Goal: Transaction & Acquisition: Purchase product/service

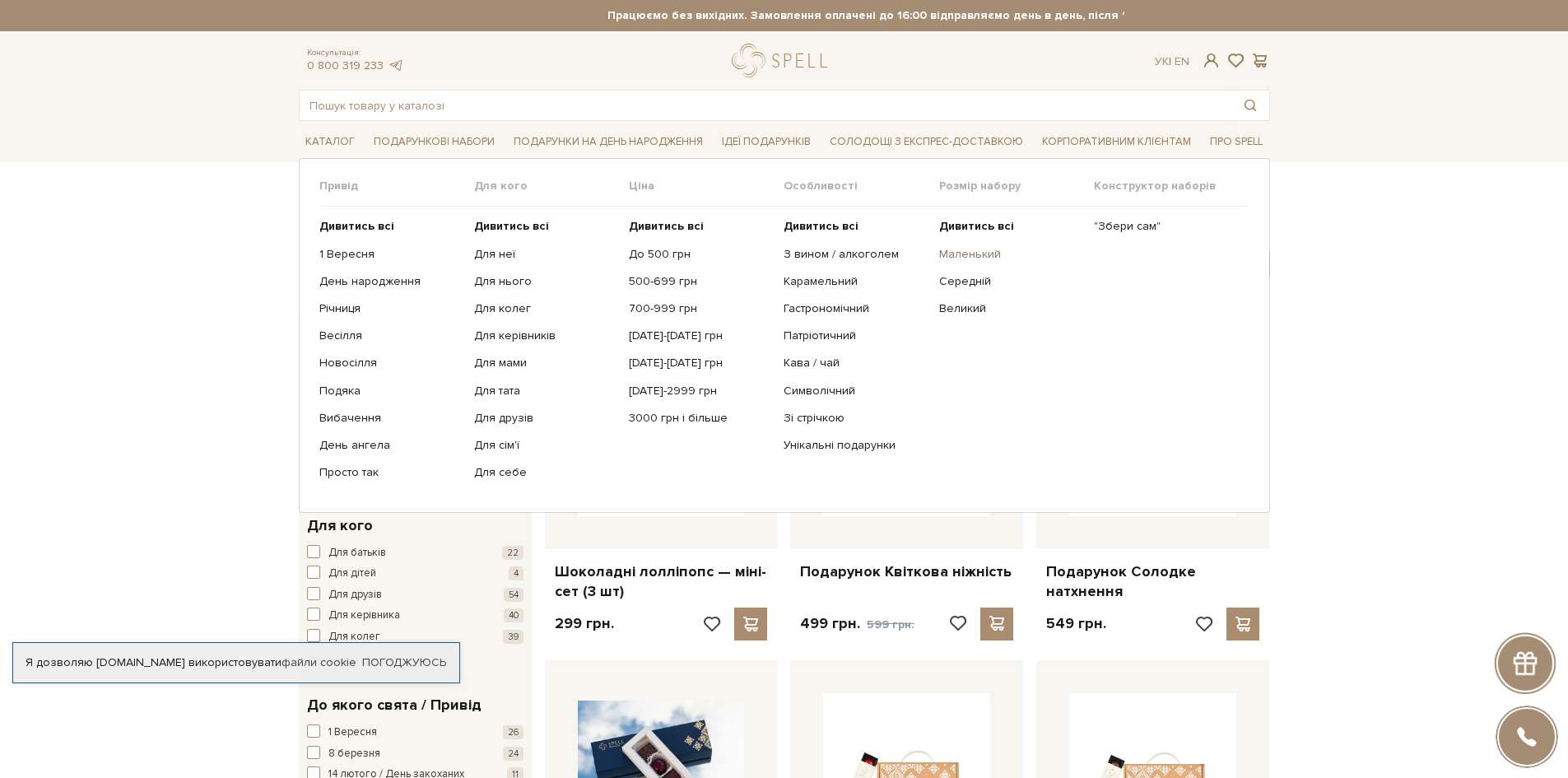
click at [969, 250] on link "Маленький" at bounding box center [1010, 254] width 142 height 15
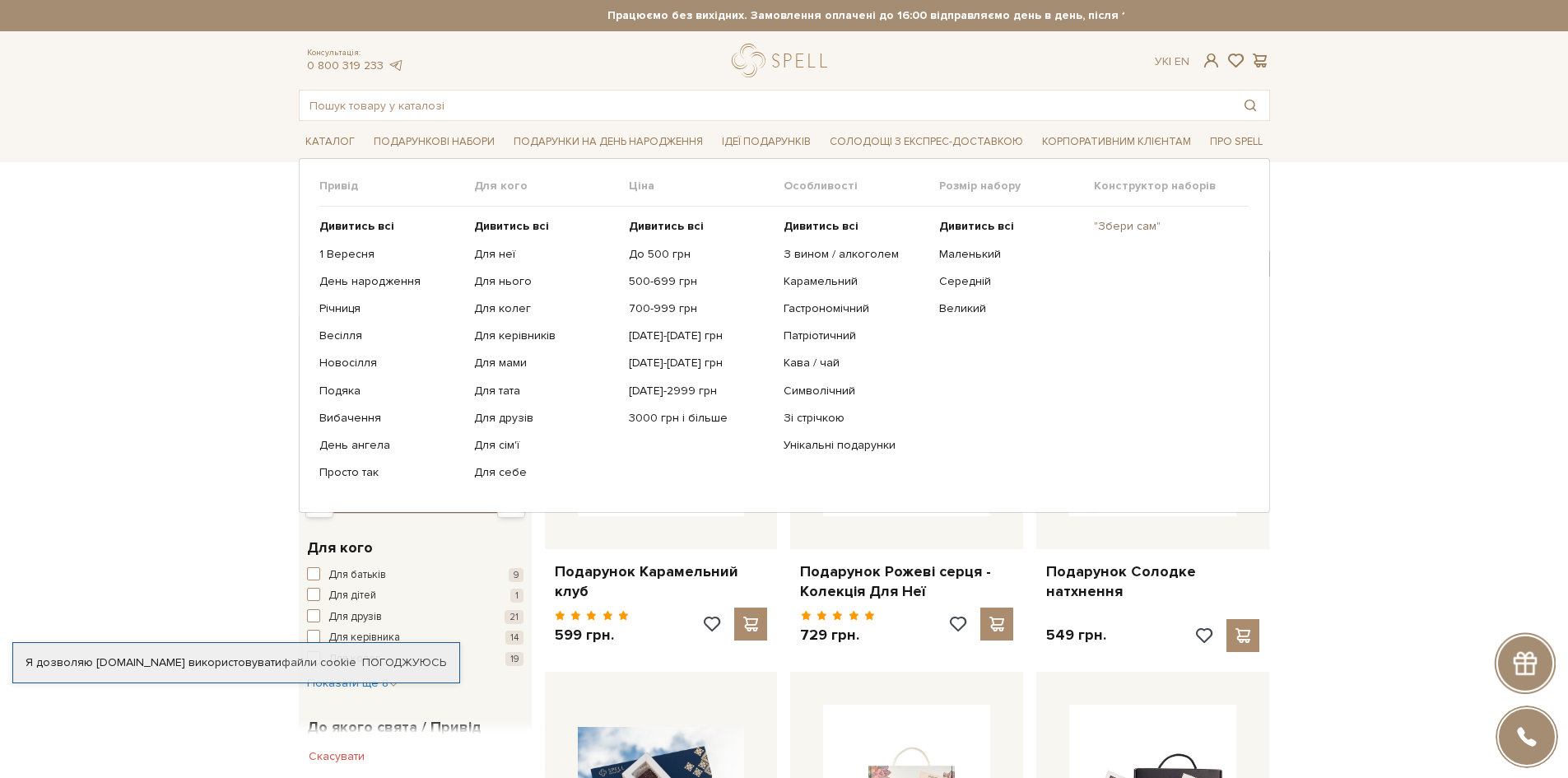
click at [1142, 225] on link ""Збери сам"" at bounding box center [1165, 227] width 142 height 15
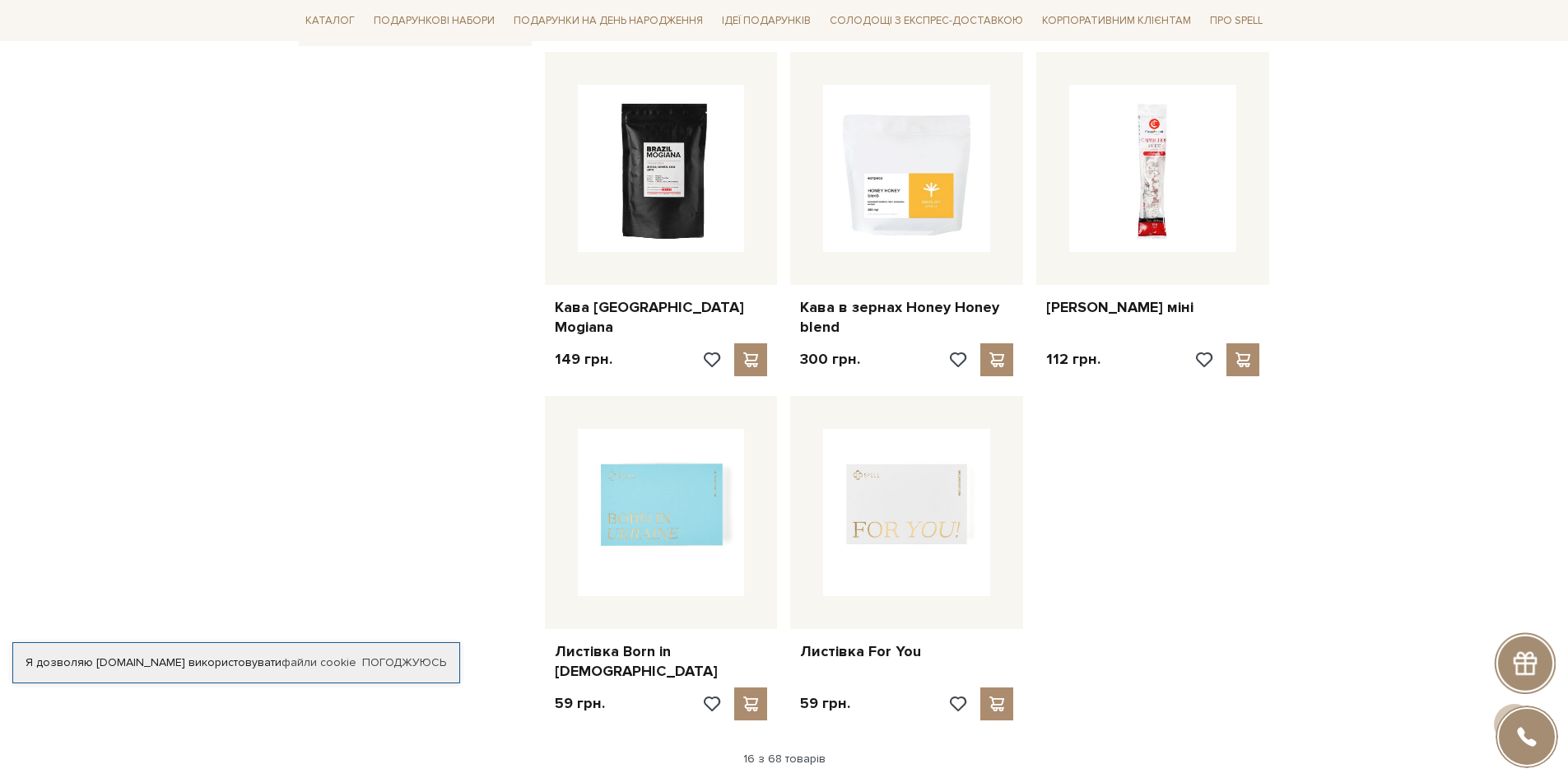
scroll to position [1810, 0]
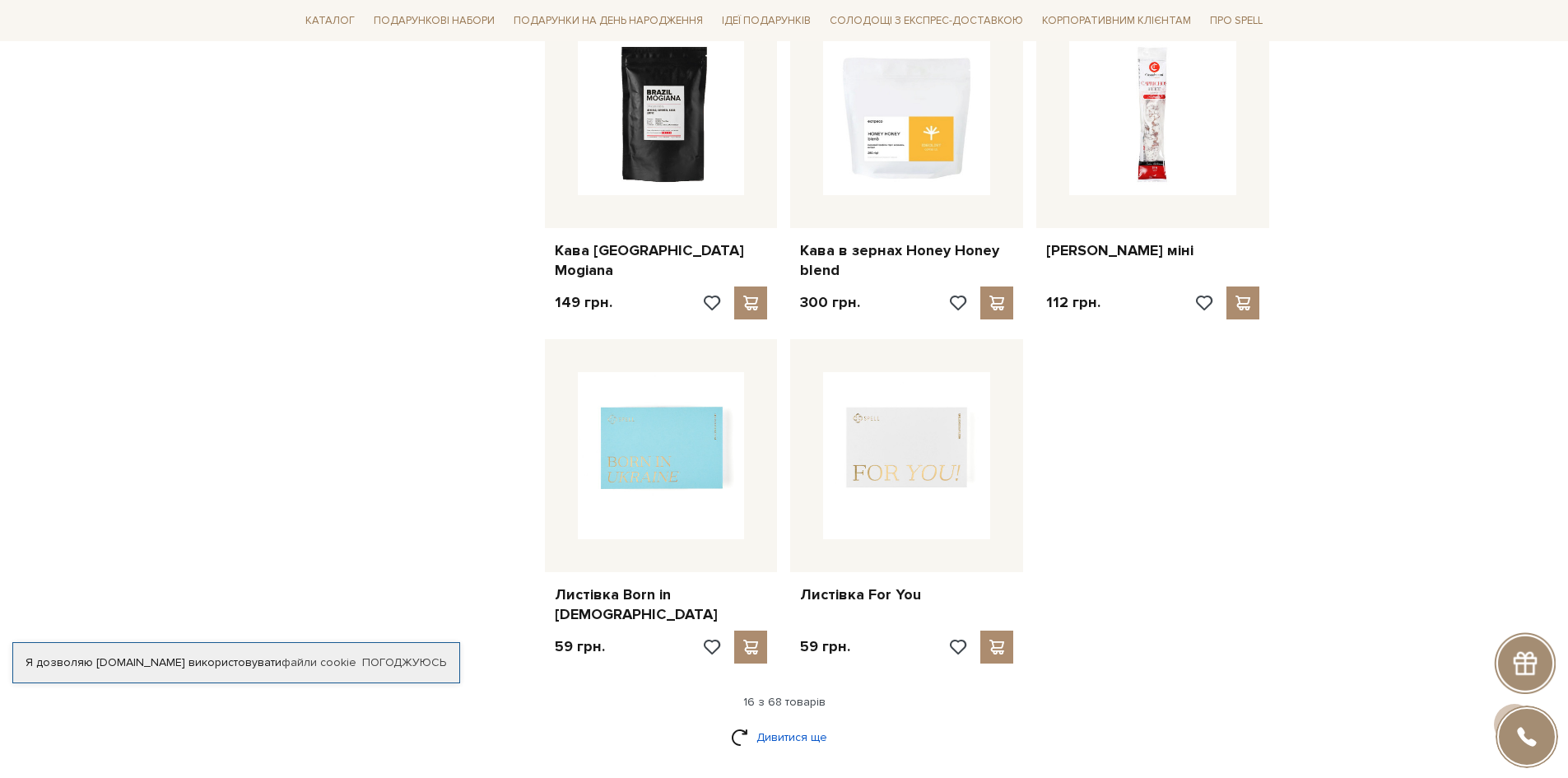
click at [773, 723] on link "Дивитися ще" at bounding box center [784, 737] width 107 height 29
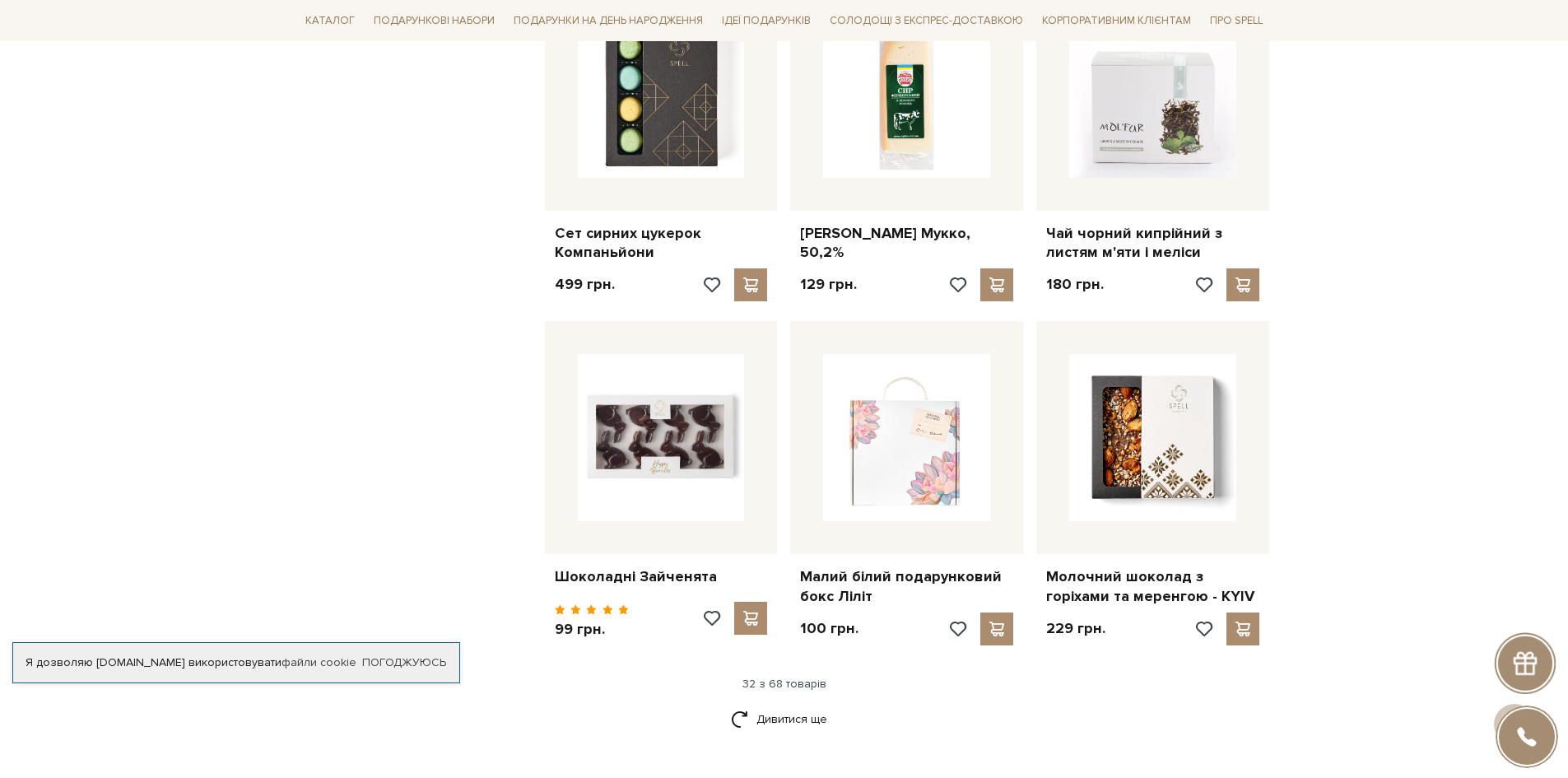
scroll to position [3622, 0]
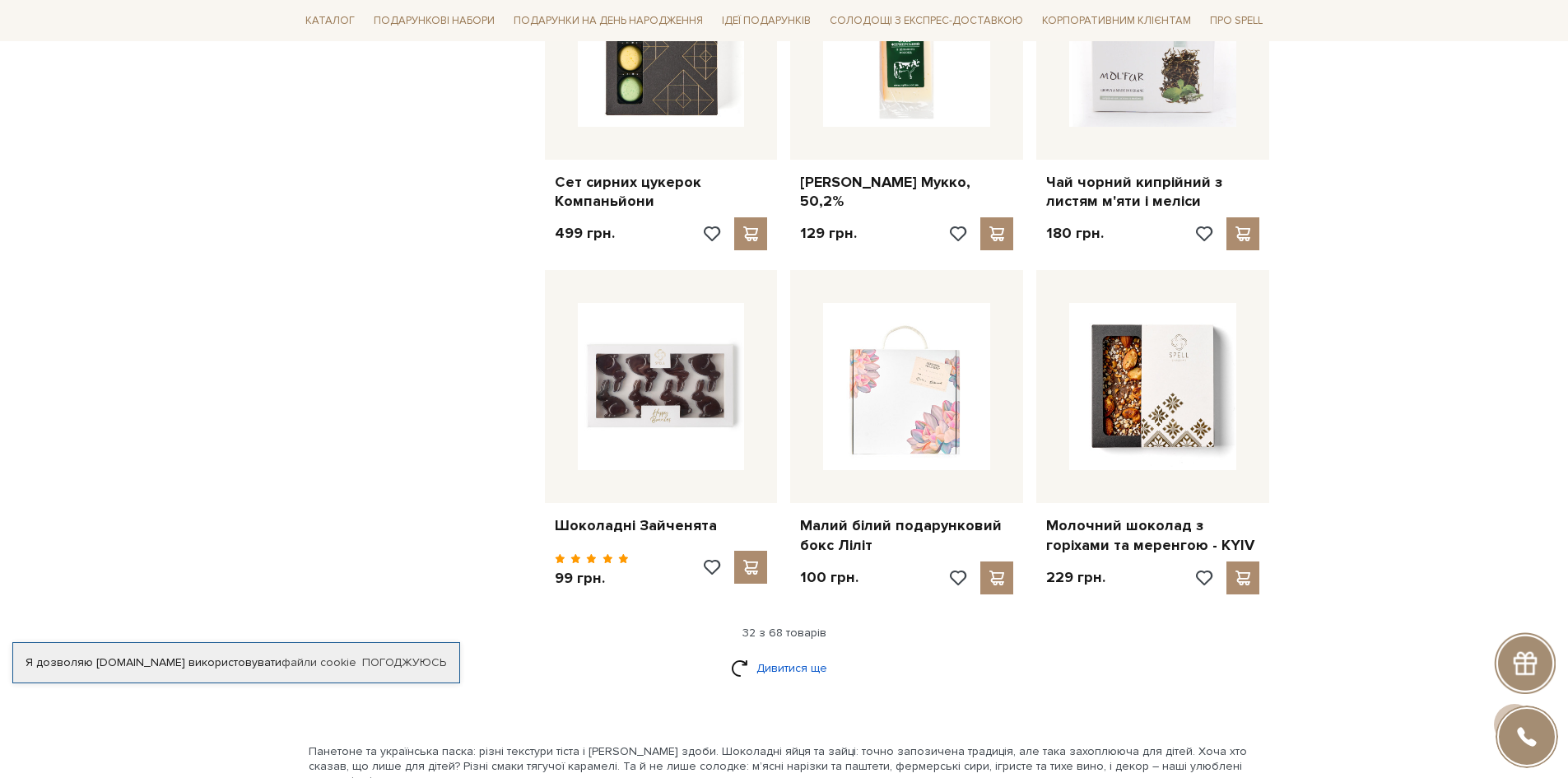
click at [797, 654] on link "Дивитися ще" at bounding box center [784, 667] width 107 height 29
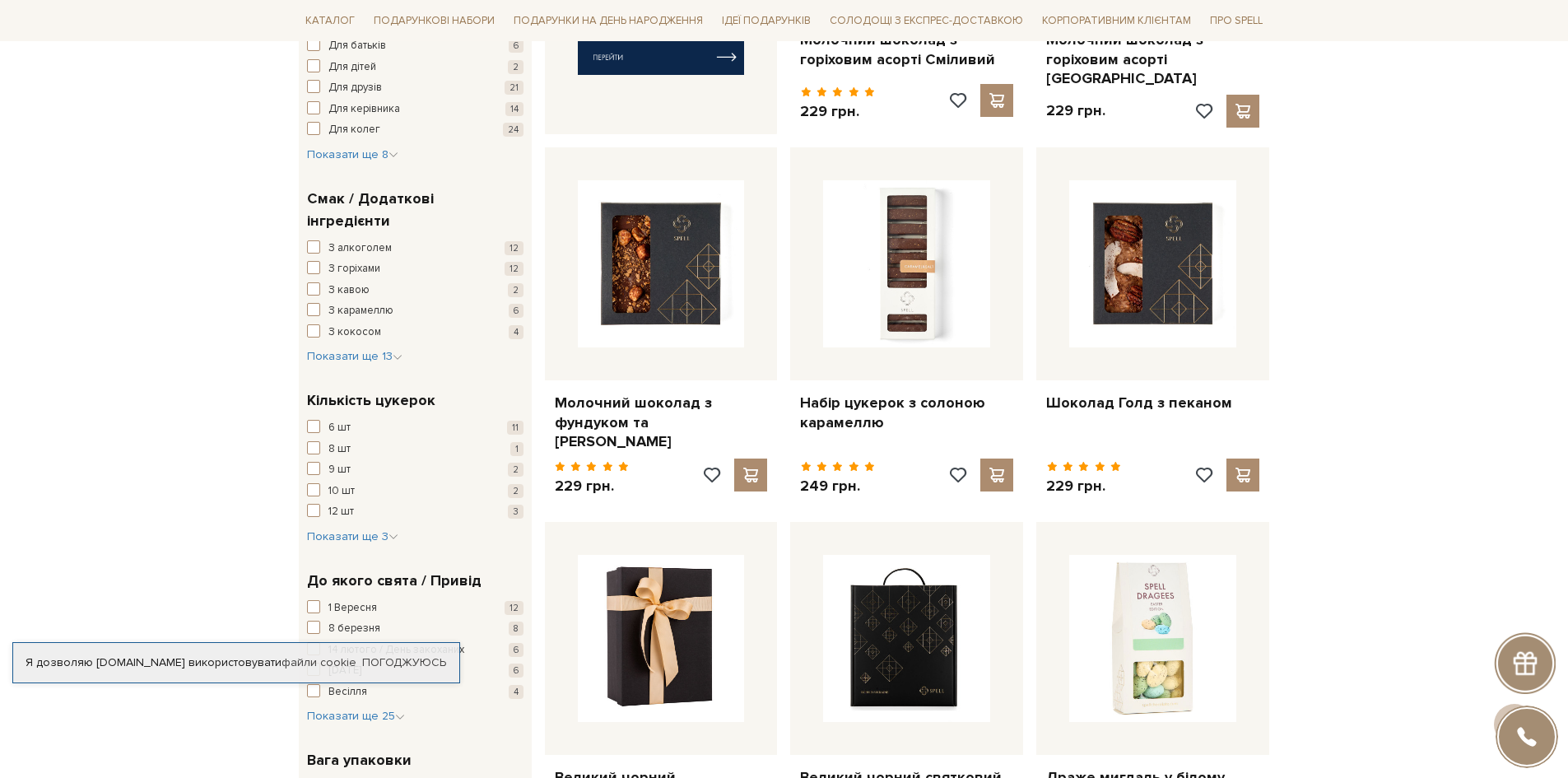
scroll to position [988, 0]
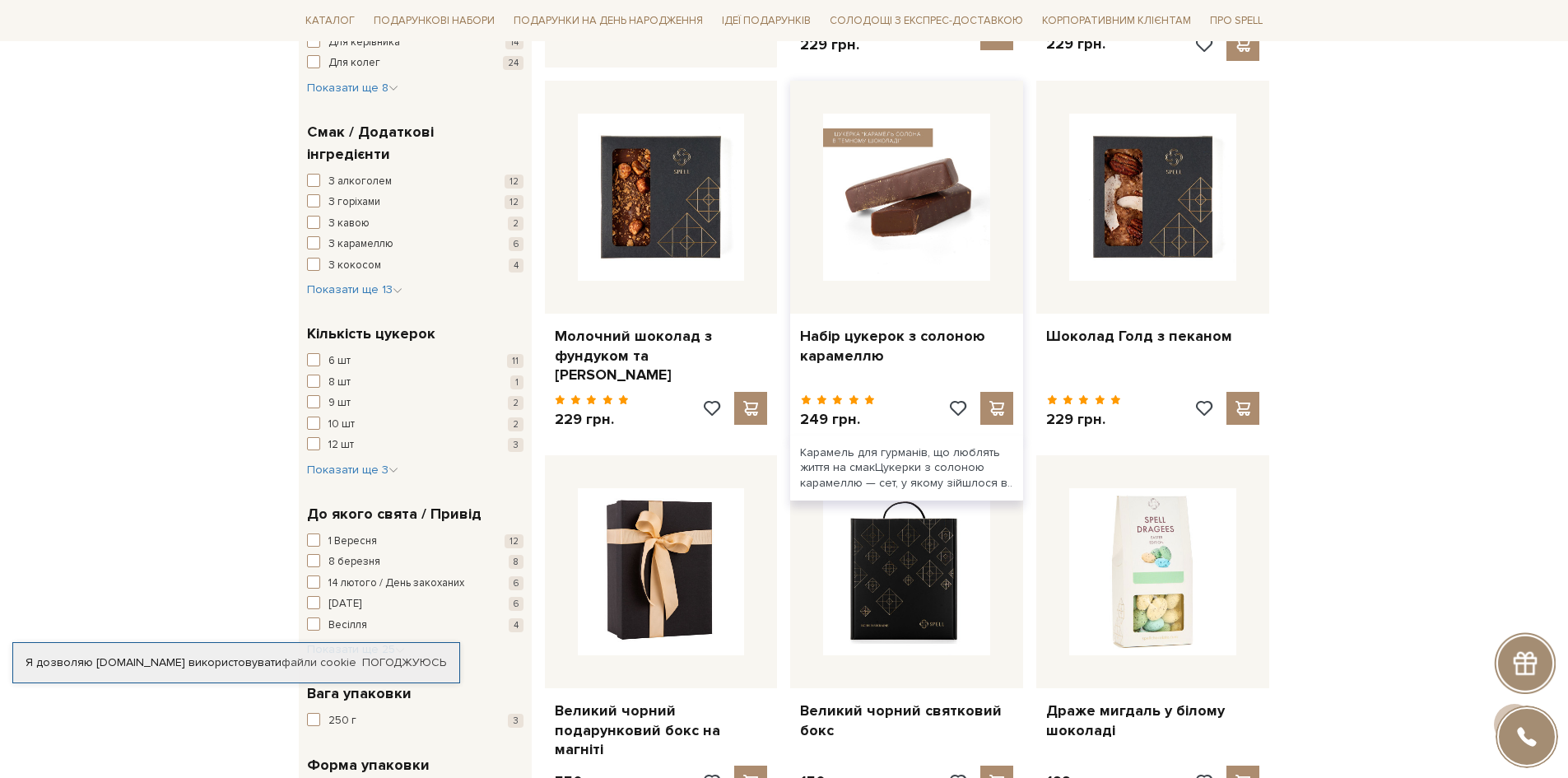
click at [953, 211] on img at bounding box center [906, 196] width 167 height 167
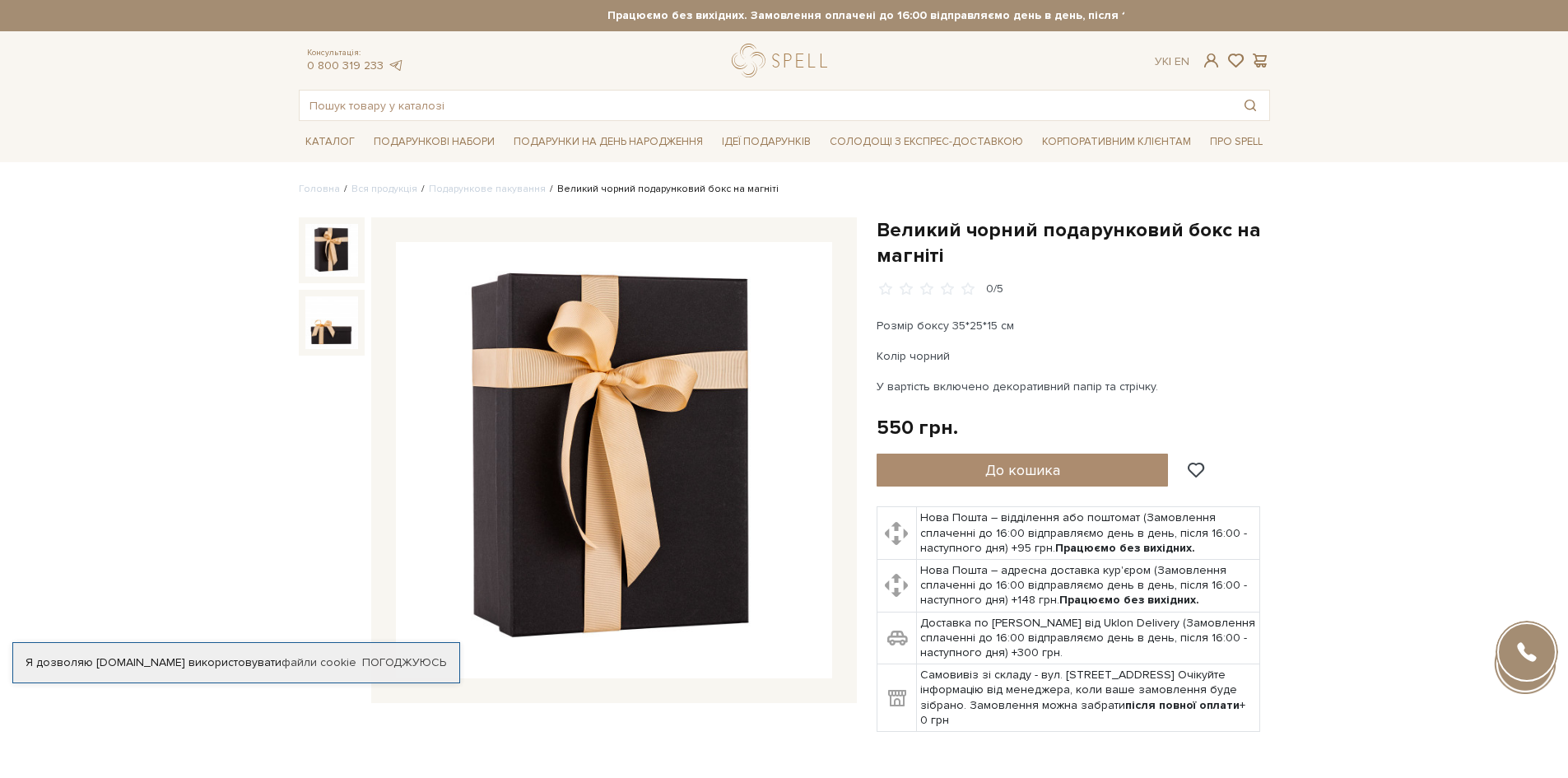
click at [600, 432] on img at bounding box center [614, 460] width 436 height 436
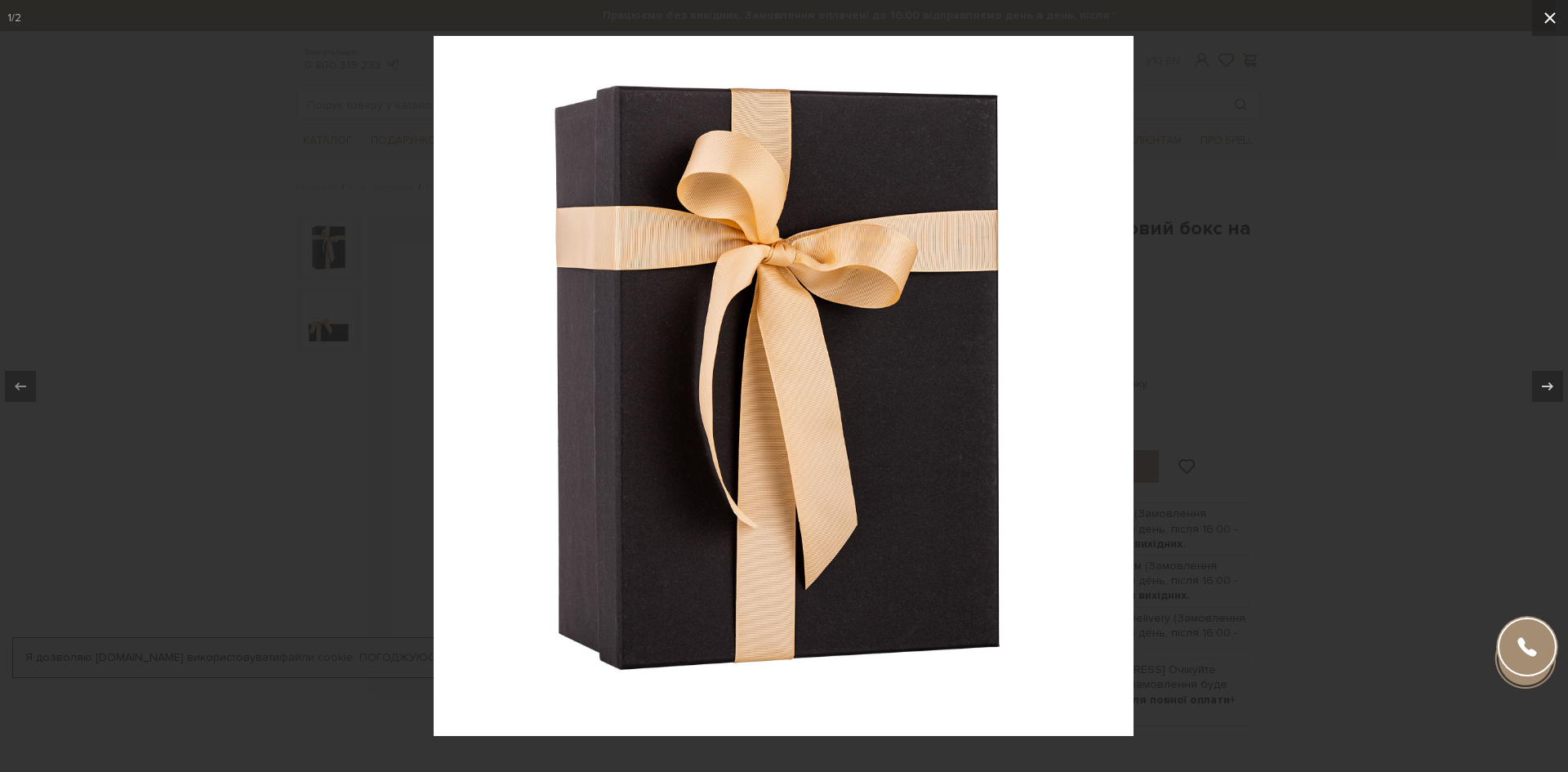
click at [1541, 17] on icon at bounding box center [1550, 17] width 19 height 19
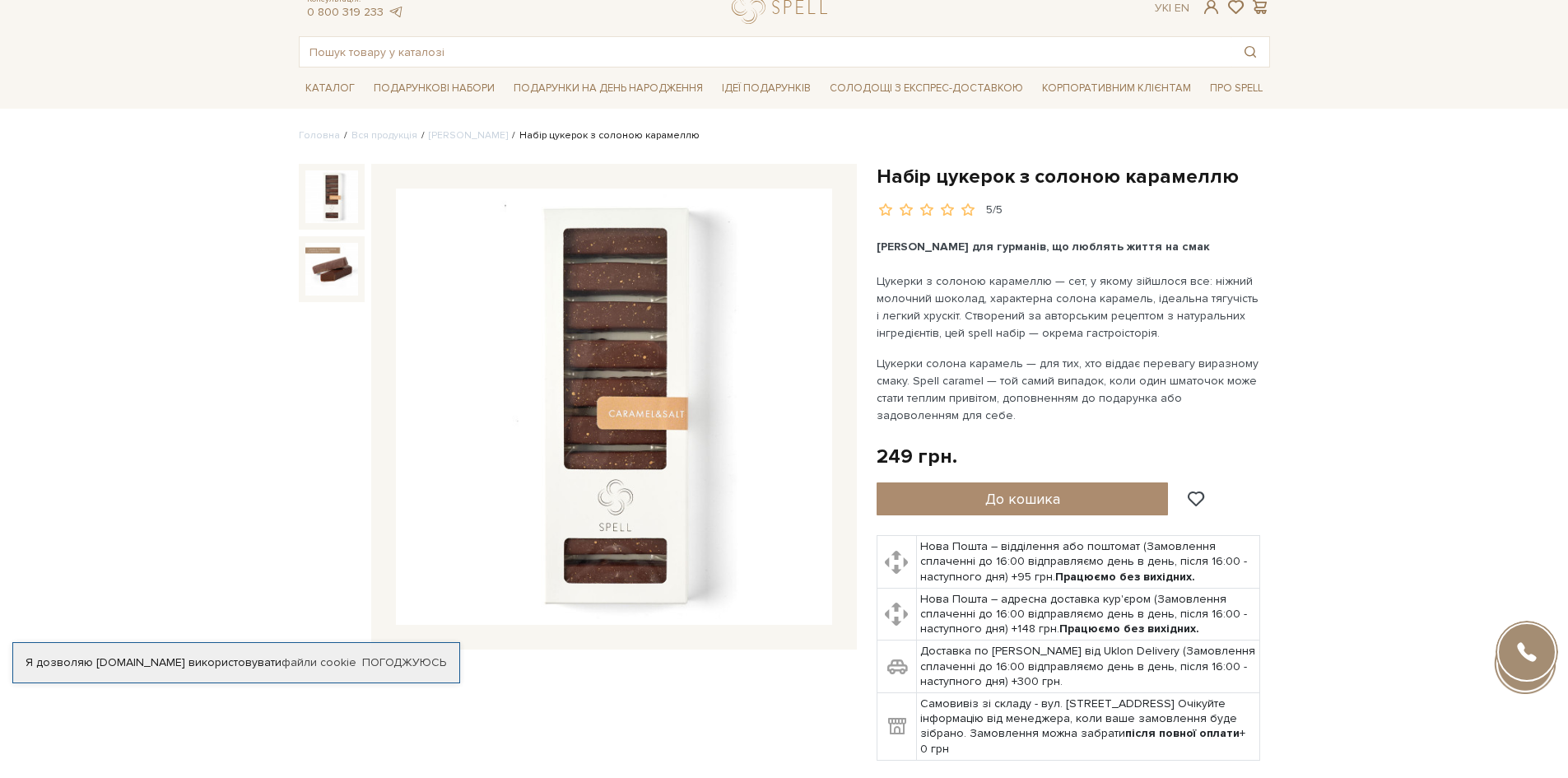
scroll to position [82, 0]
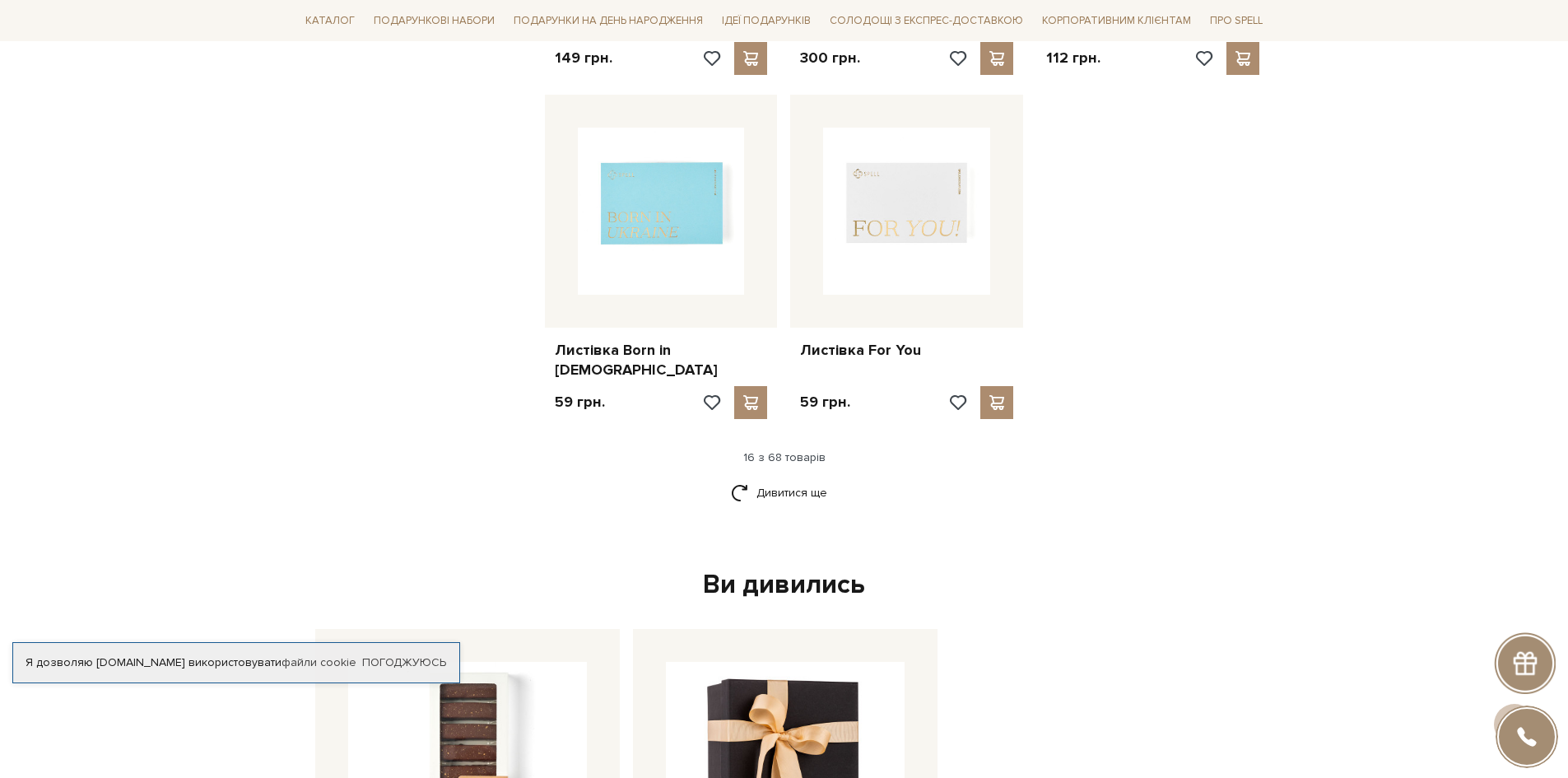
scroll to position [2057, 0]
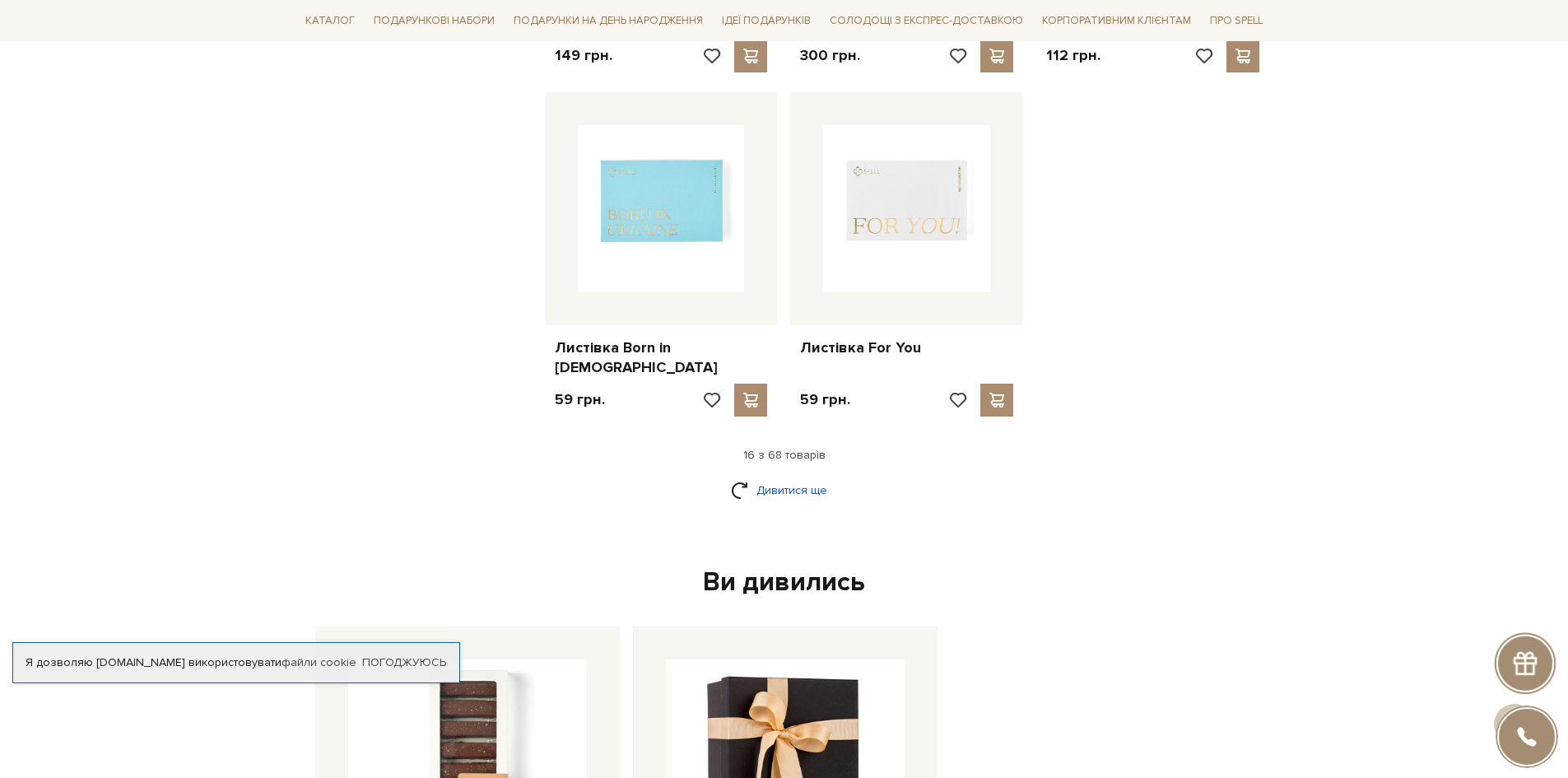
click at [781, 476] on link "Дивитися ще" at bounding box center [784, 489] width 107 height 29
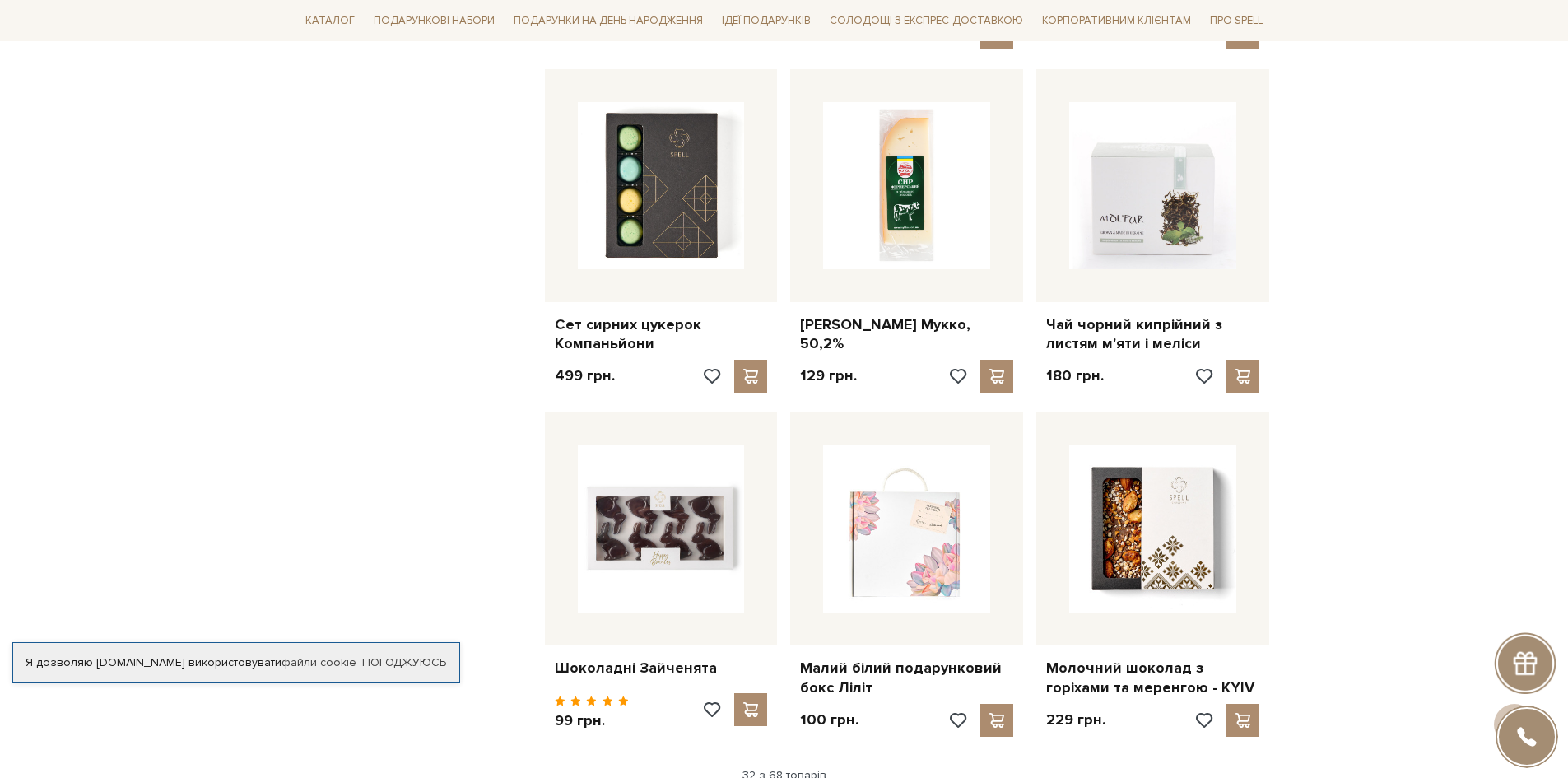
scroll to position [3457, 0]
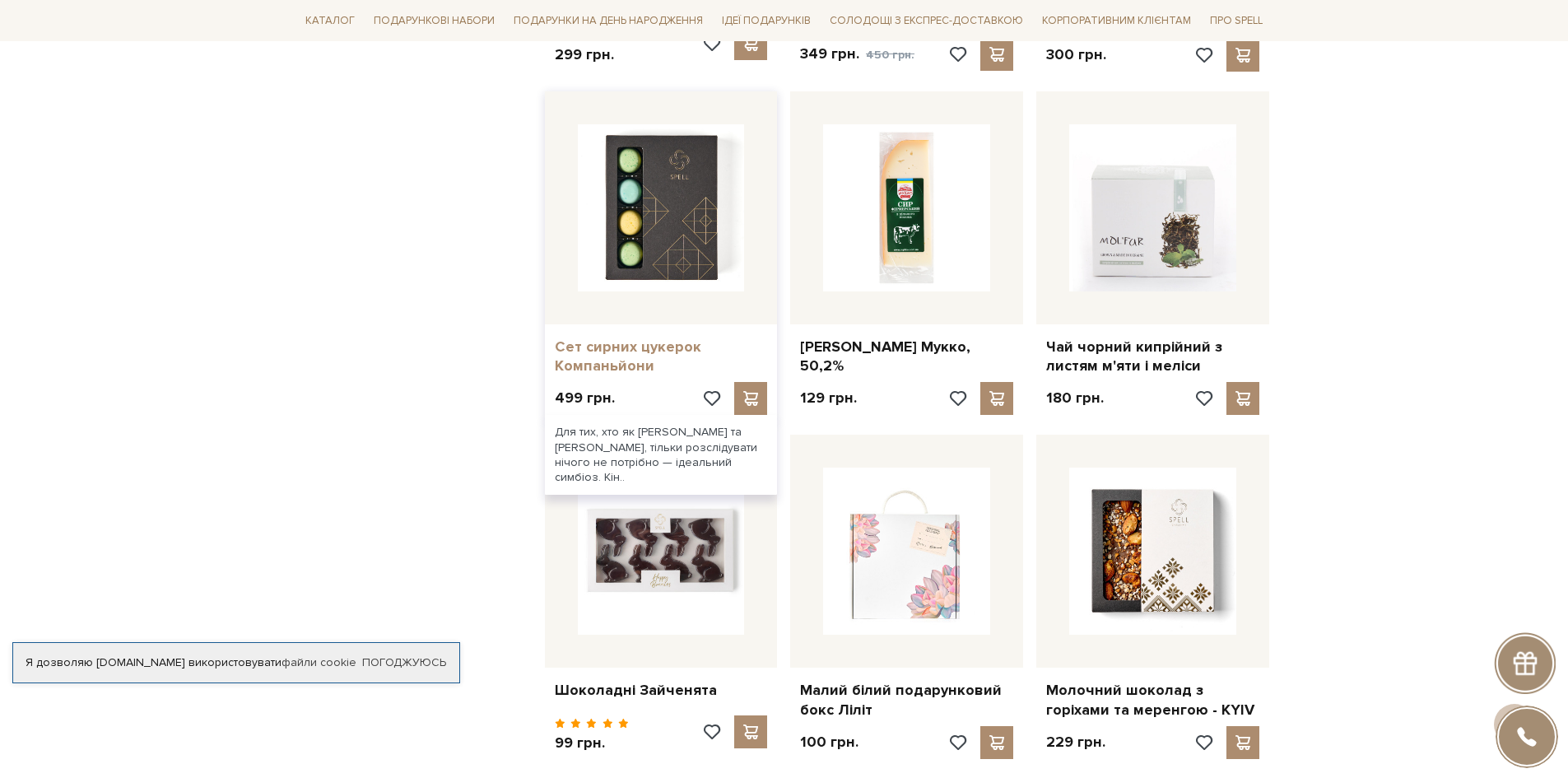
click at [592, 337] on link "Сет сирних цукерок Компаньйони" at bounding box center [661, 357] width 213 height 39
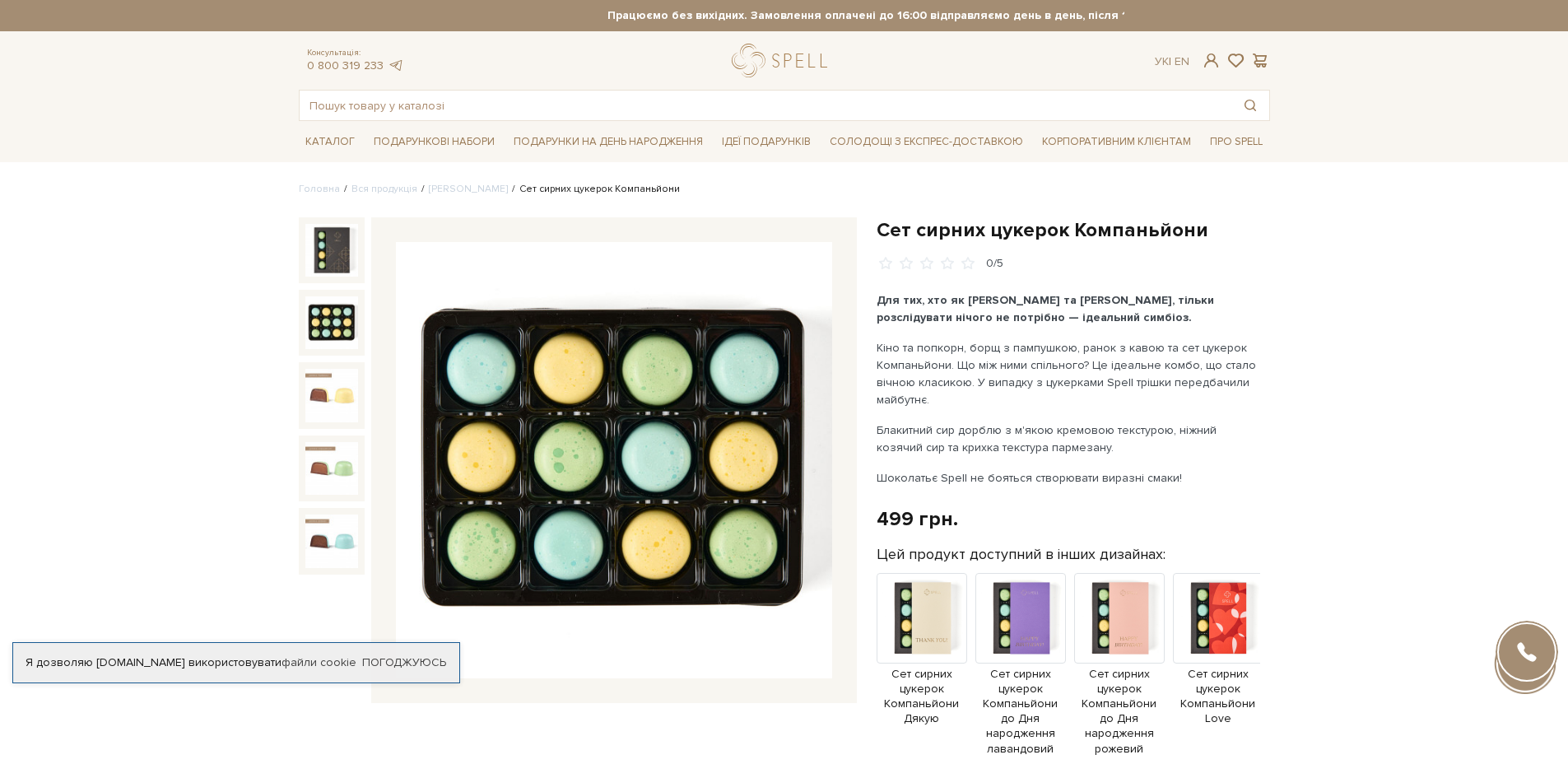
click at [330, 323] on img at bounding box center [331, 322] width 53 height 53
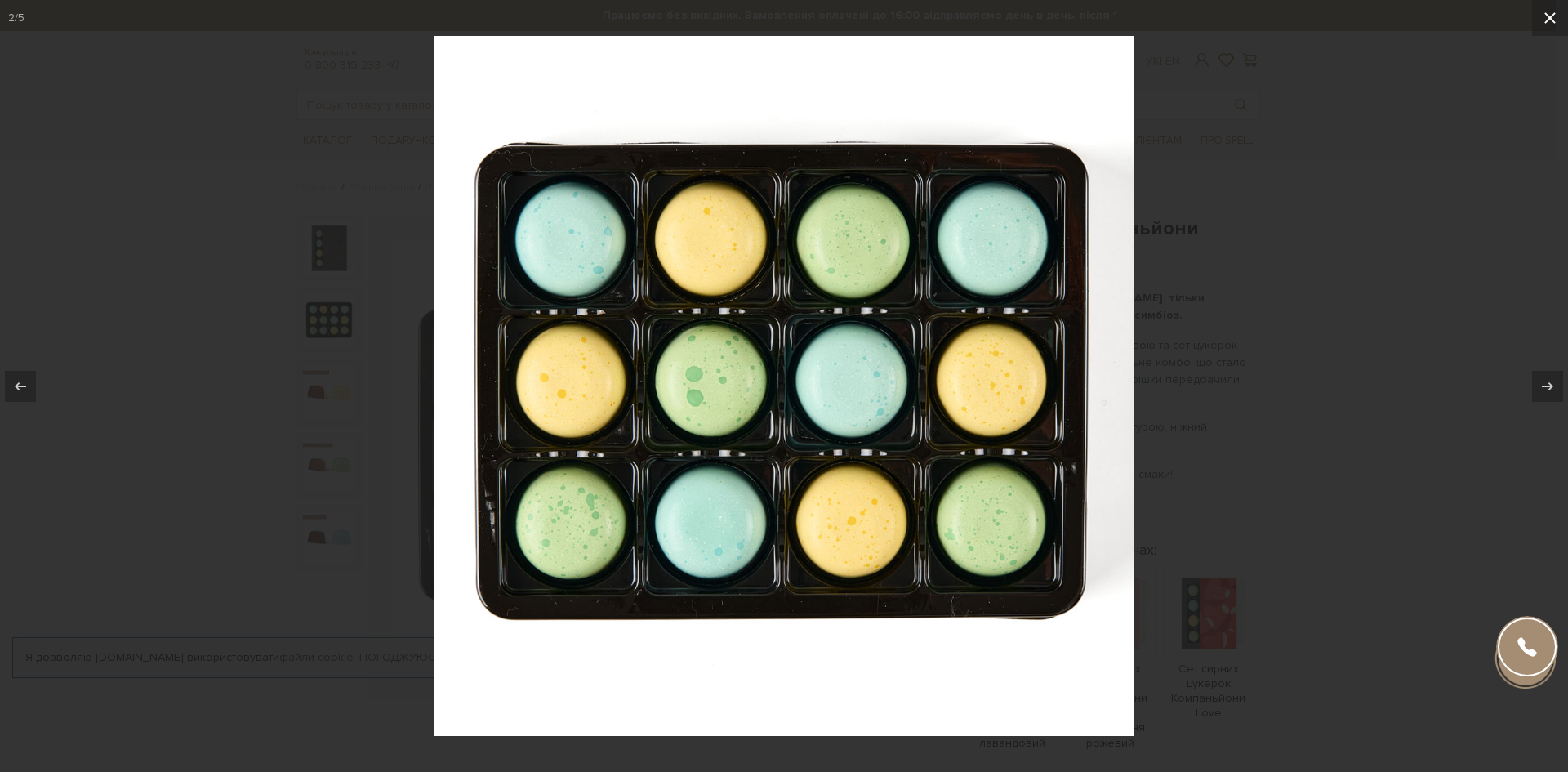
drag, startPoint x: 1548, startPoint y: 12, endPoint x: 1538, endPoint y: 35, distance: 25.1
click at [1548, 13] on icon at bounding box center [1550, 17] width 19 height 19
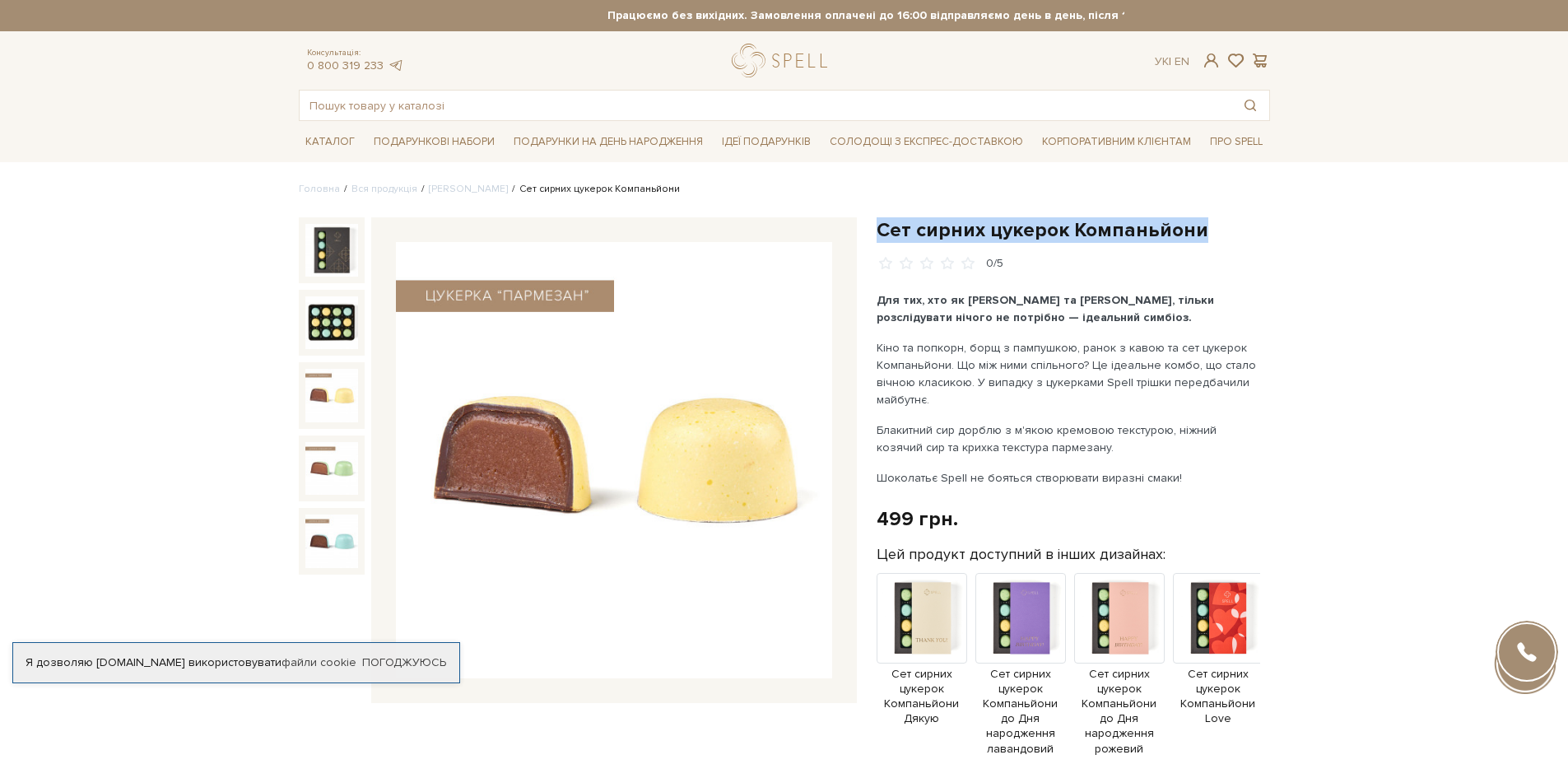
drag, startPoint x: 1197, startPoint y: 232, endPoint x: 880, endPoint y: 232, distance: 317.0
click at [880, 232] on h1 "Сет сирних цукерок Компаньйони" at bounding box center [1073, 230] width 394 height 26
copy h1 "Сет сирних цукерок Компаньйони"
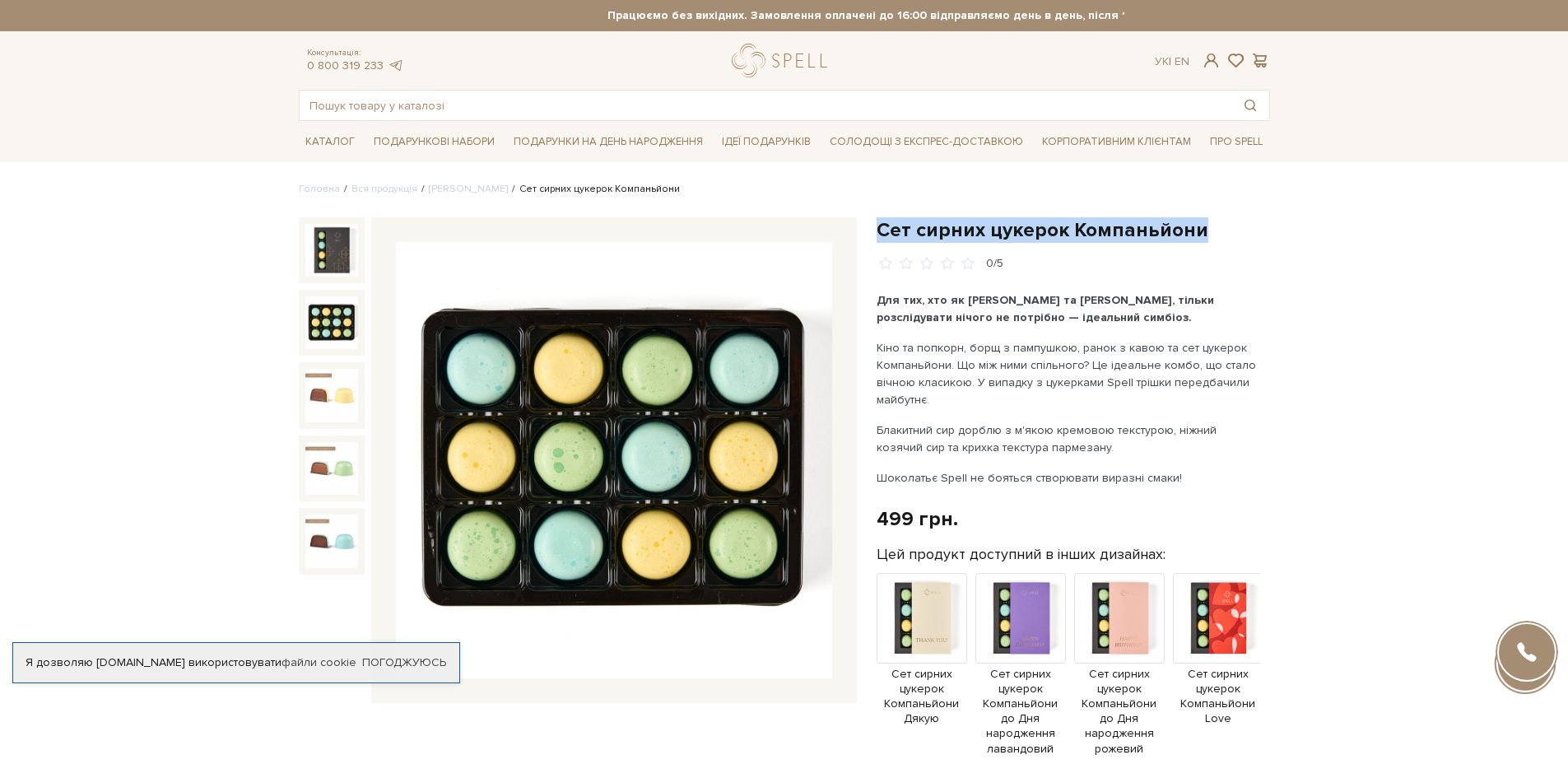
click at [318, 322] on img at bounding box center [331, 322] width 53 height 53
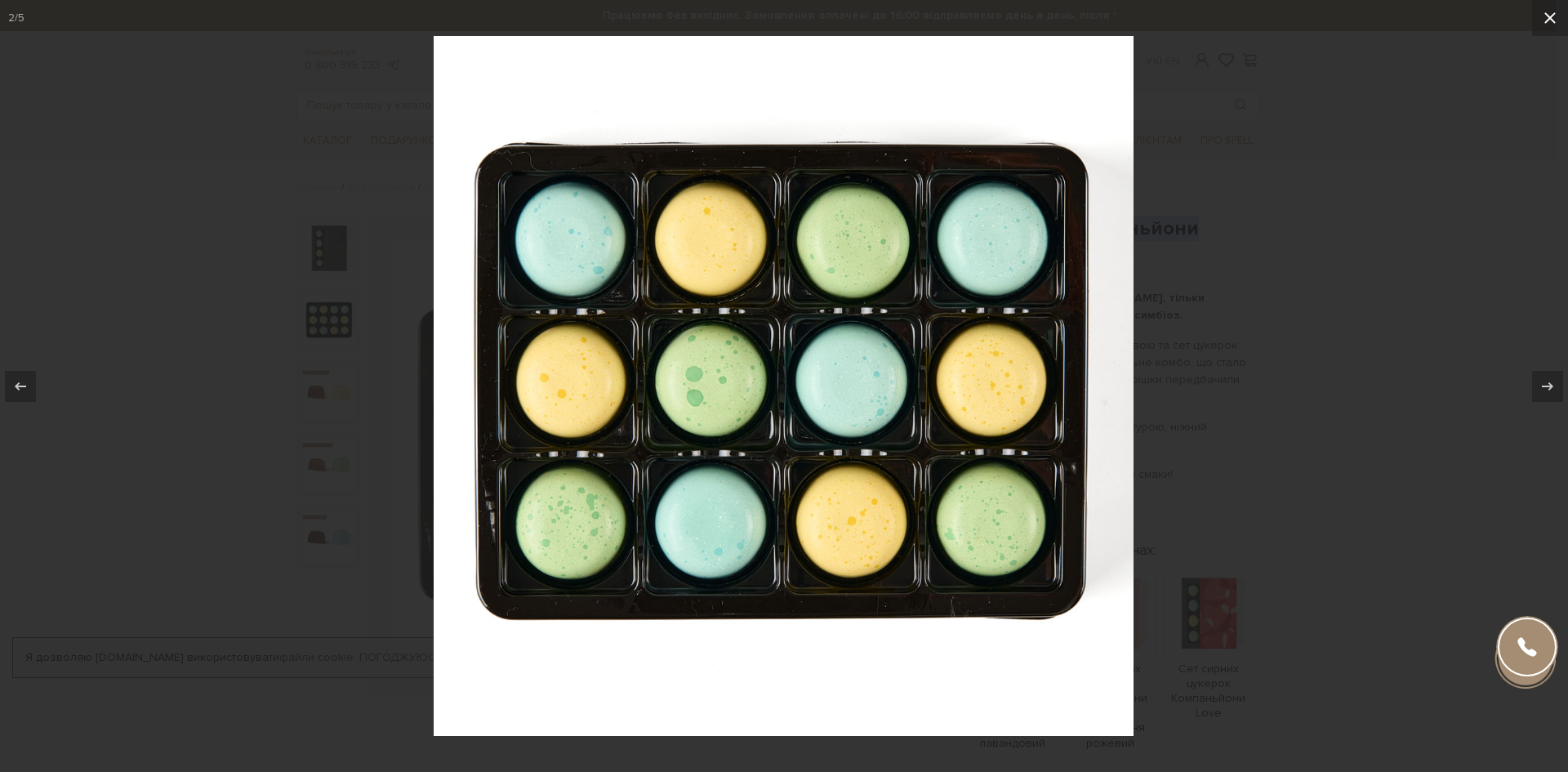
click at [1544, 18] on icon at bounding box center [1550, 17] width 19 height 19
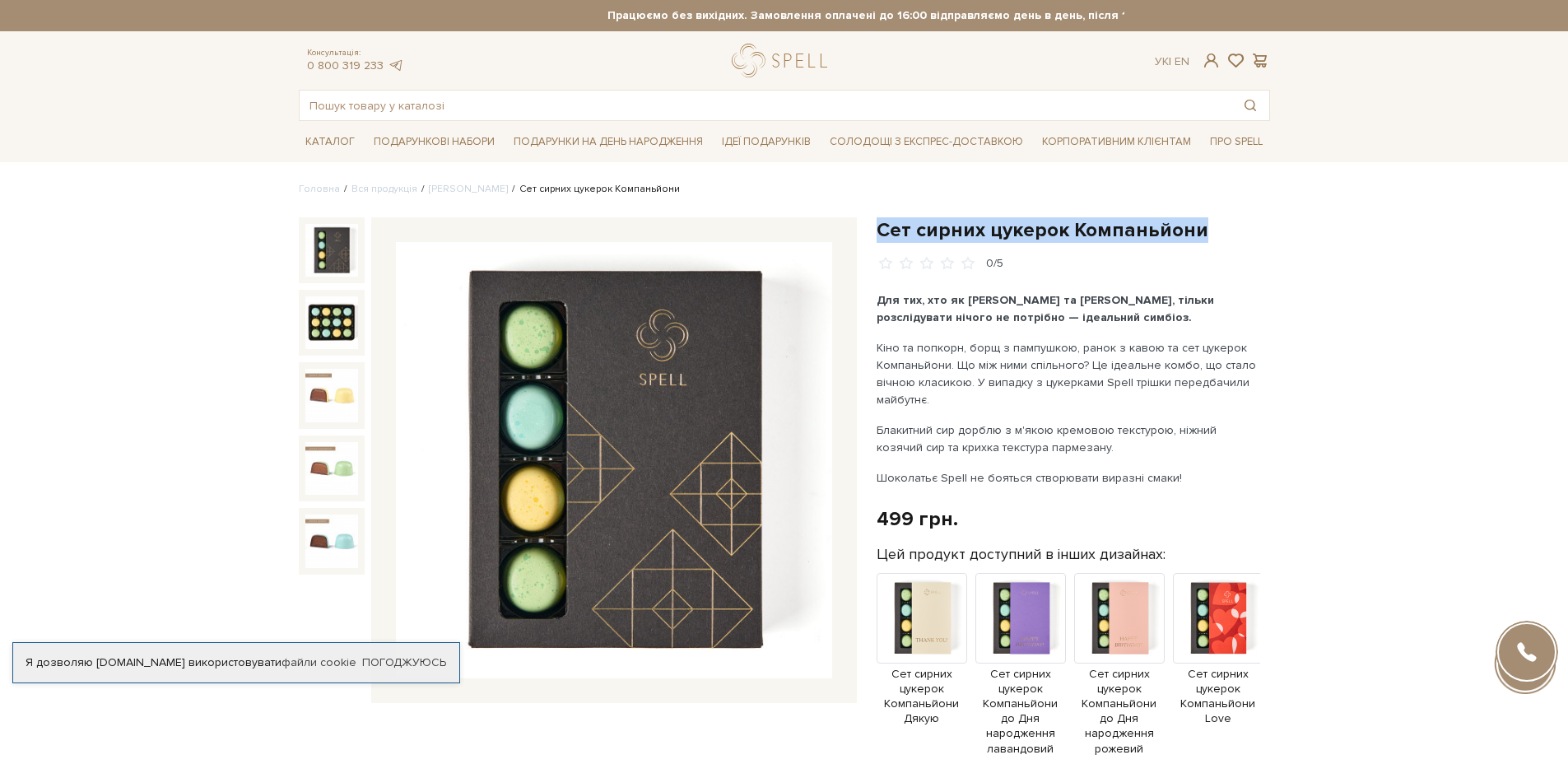
click at [329, 264] on img at bounding box center [331, 250] width 53 height 53
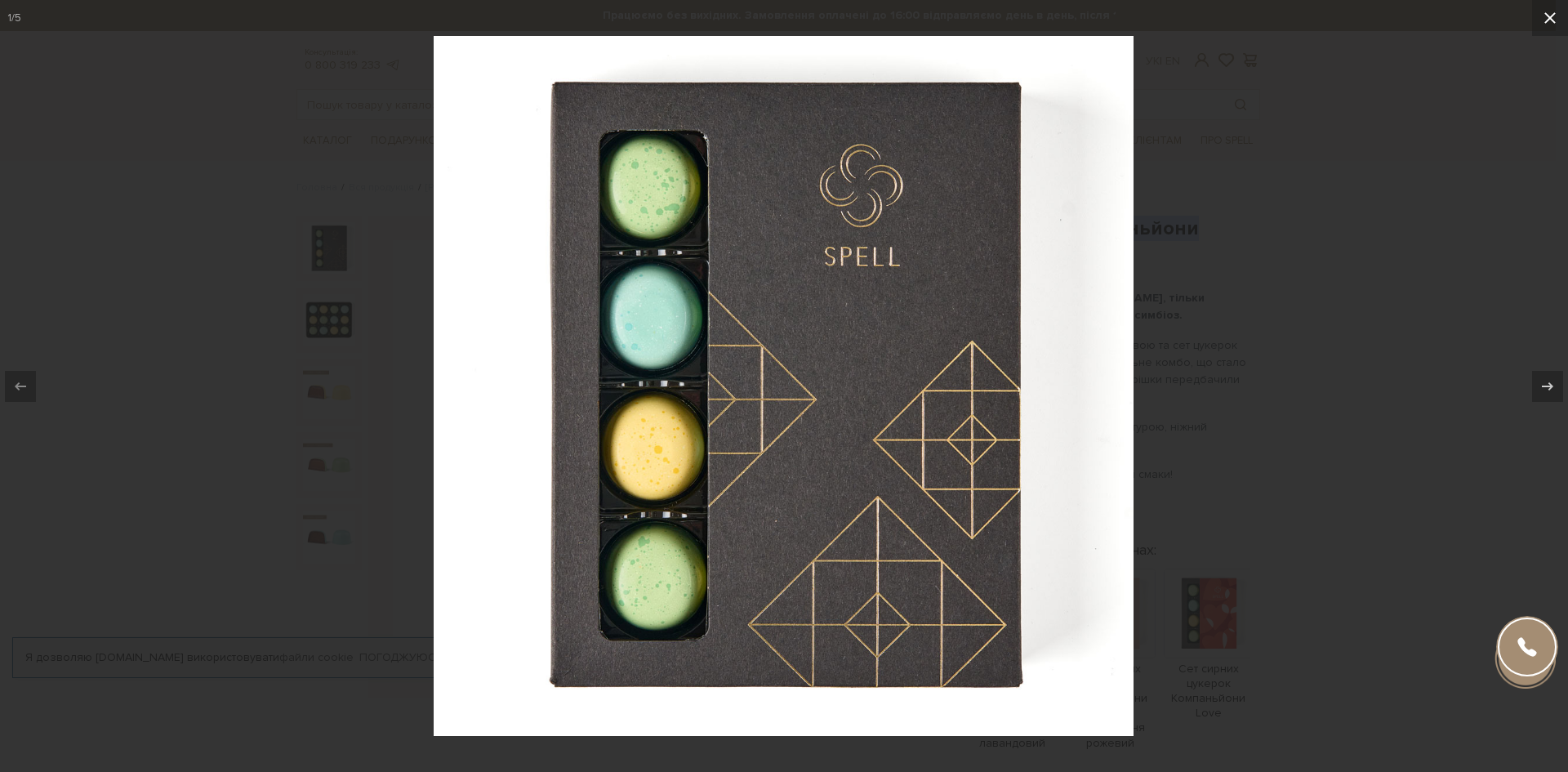
click at [1550, 13] on icon at bounding box center [1550, 17] width 19 height 19
